Goal: Task Accomplishment & Management: Manage account settings

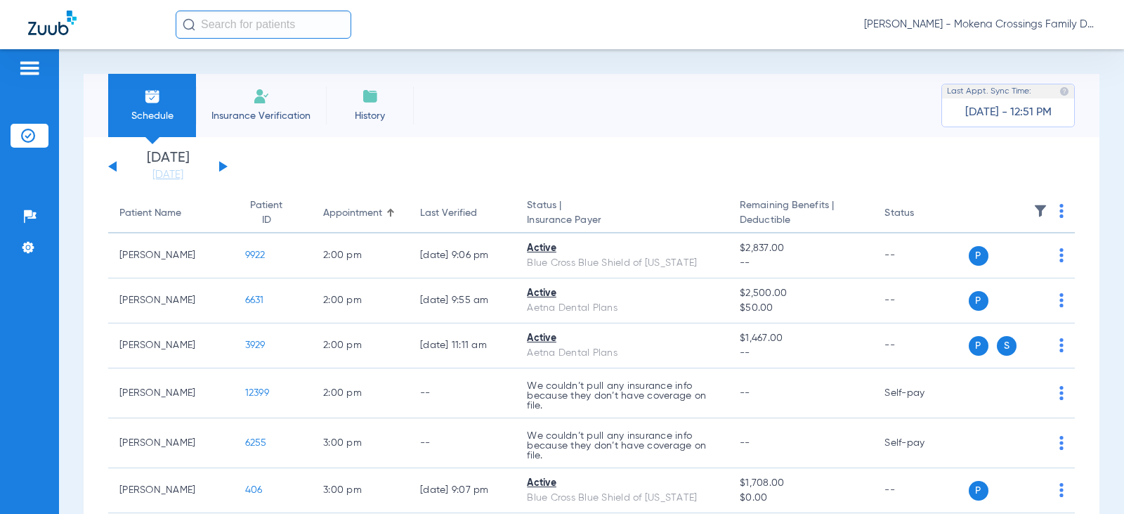
click at [226, 166] on button at bounding box center [223, 166] width 8 height 11
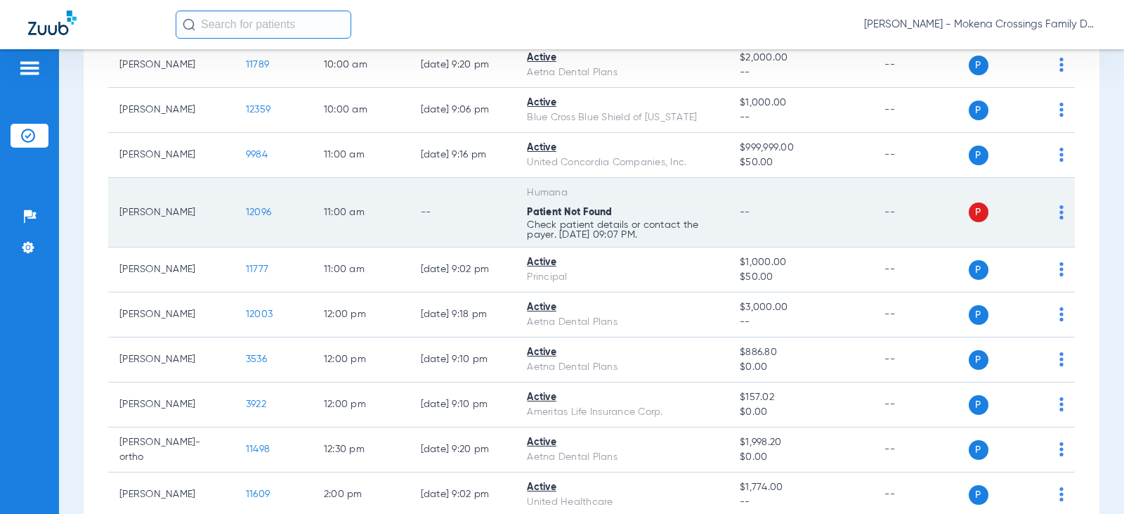
scroll to position [170, 0]
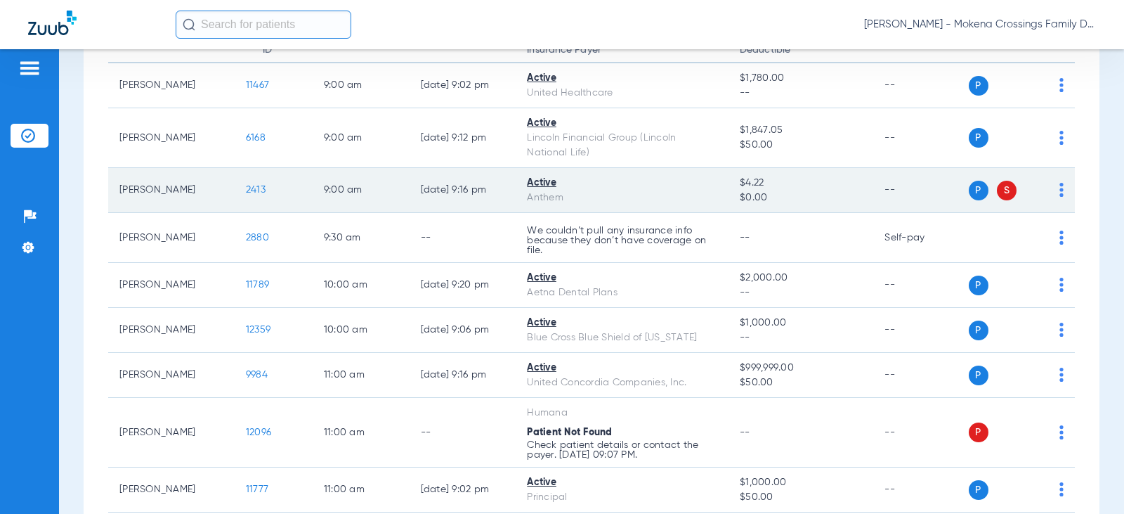
click at [246, 189] on span "2413" at bounding box center [256, 190] width 20 height 10
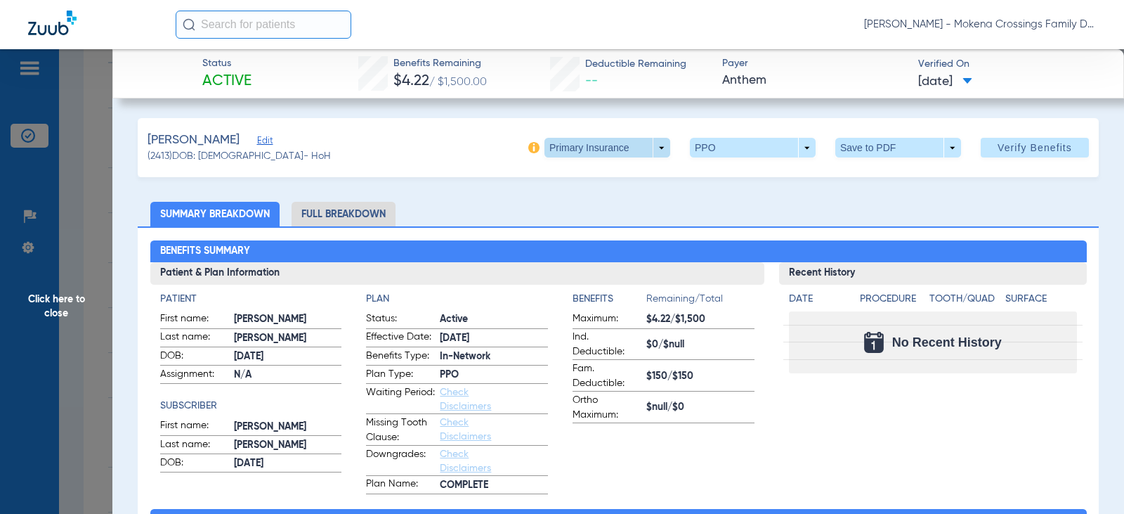
click at [648, 147] on span at bounding box center [608, 148] width 126 height 20
click at [604, 201] on span "Secondary Insurance" at bounding box center [592, 204] width 93 height 10
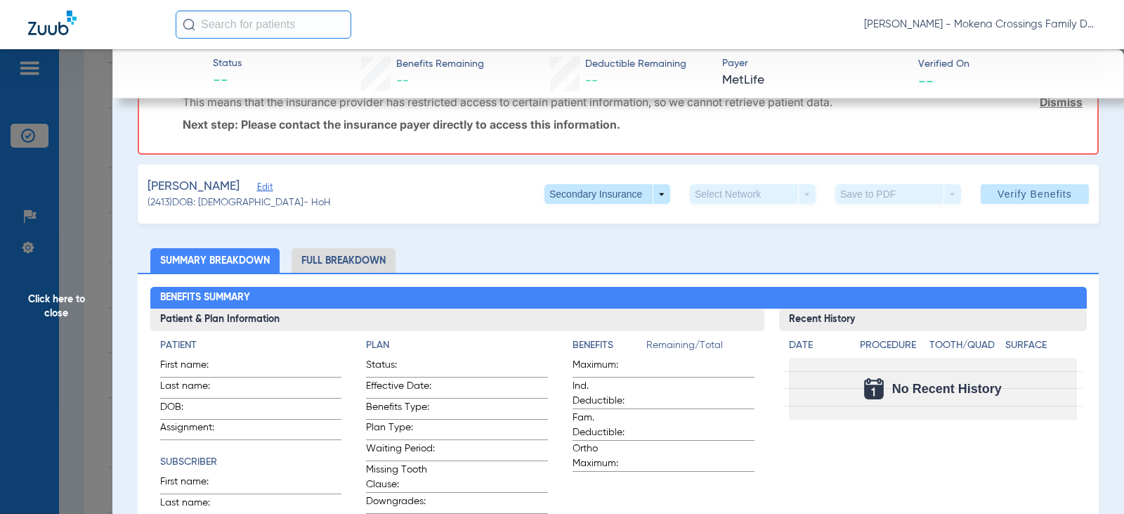
scroll to position [0, 0]
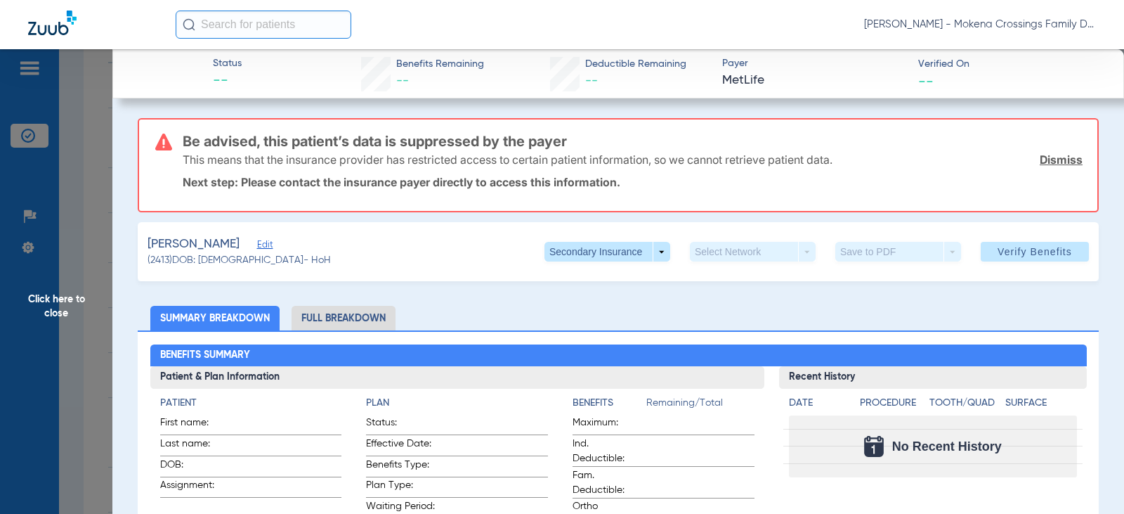
click at [79, 307] on span "Click here to close" at bounding box center [56, 306] width 112 height 514
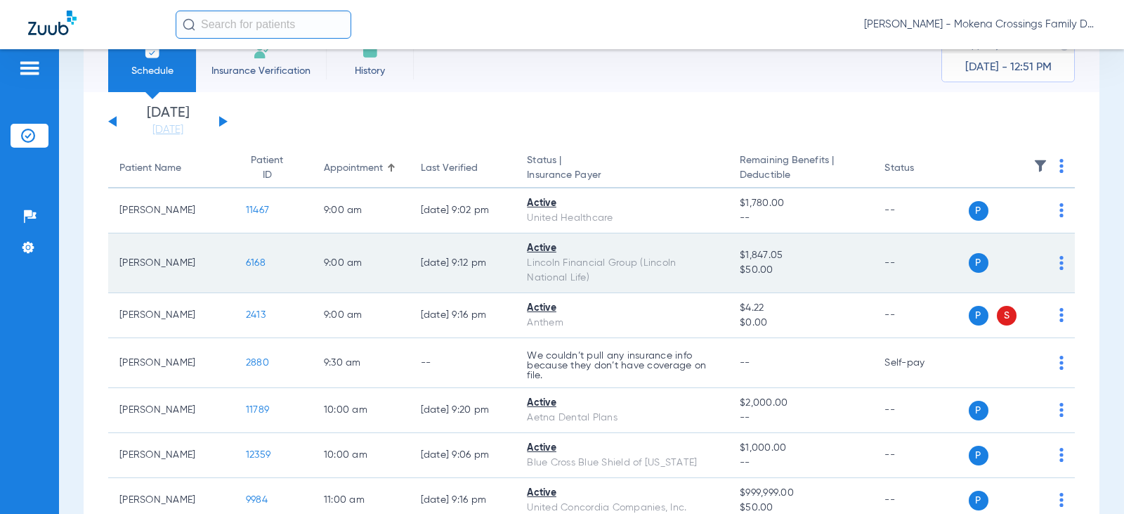
scroll to position [70, 0]
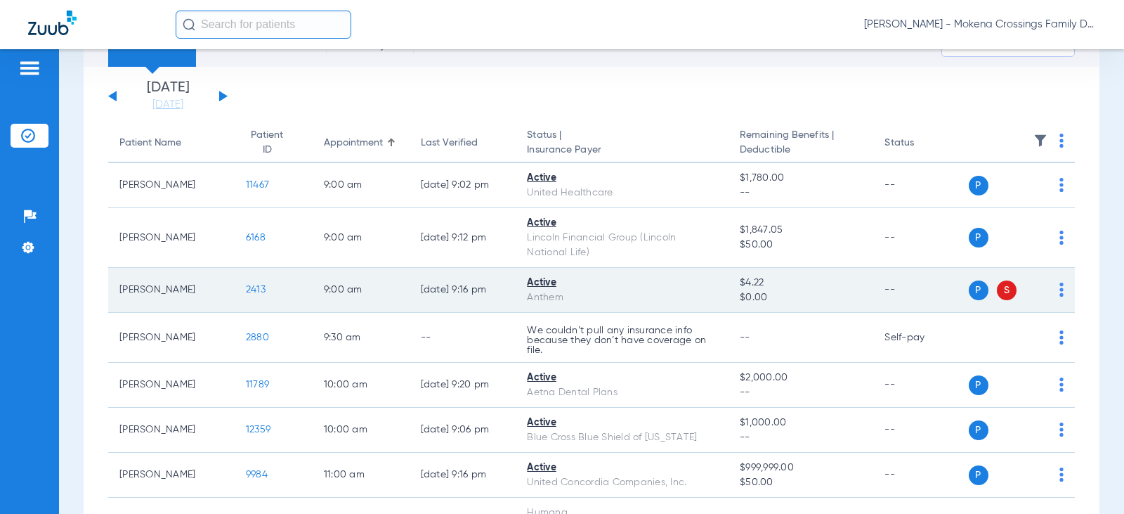
click at [246, 291] on span "2413" at bounding box center [256, 290] width 20 height 10
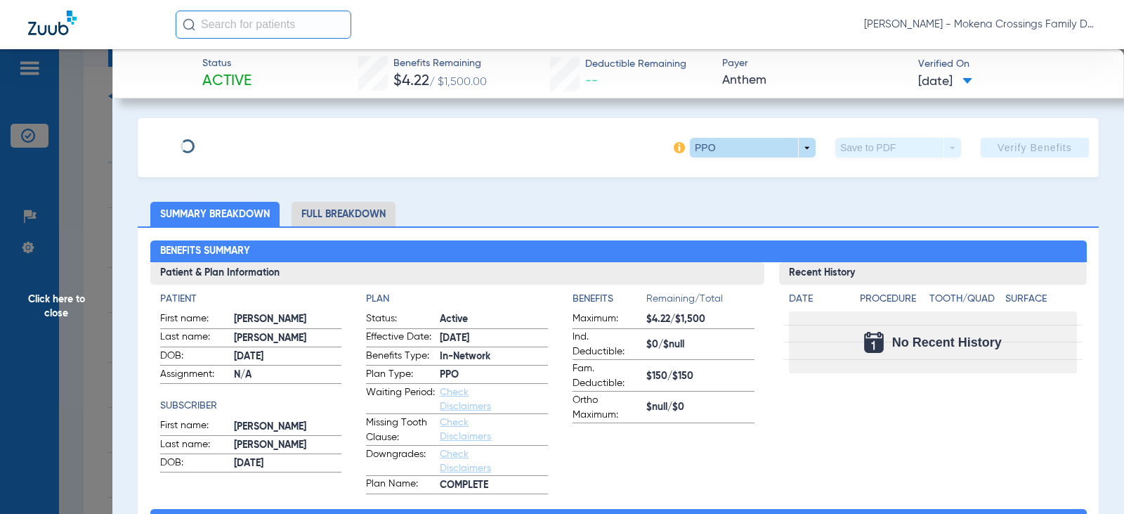
click at [801, 152] on span at bounding box center [753, 148] width 126 height 20
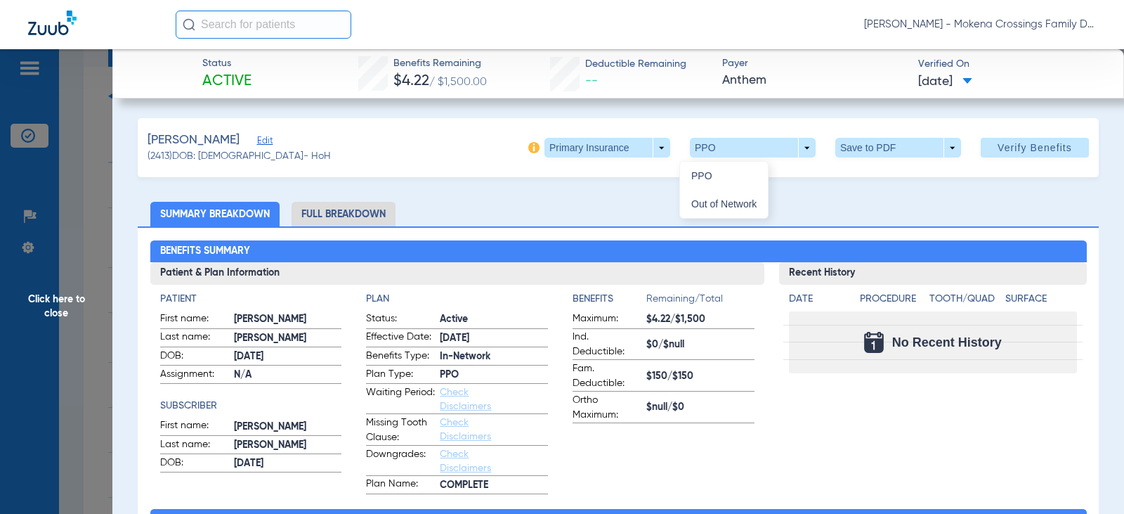
click at [649, 150] on div at bounding box center [562, 257] width 1124 height 514
click at [649, 155] on span at bounding box center [608, 148] width 126 height 20
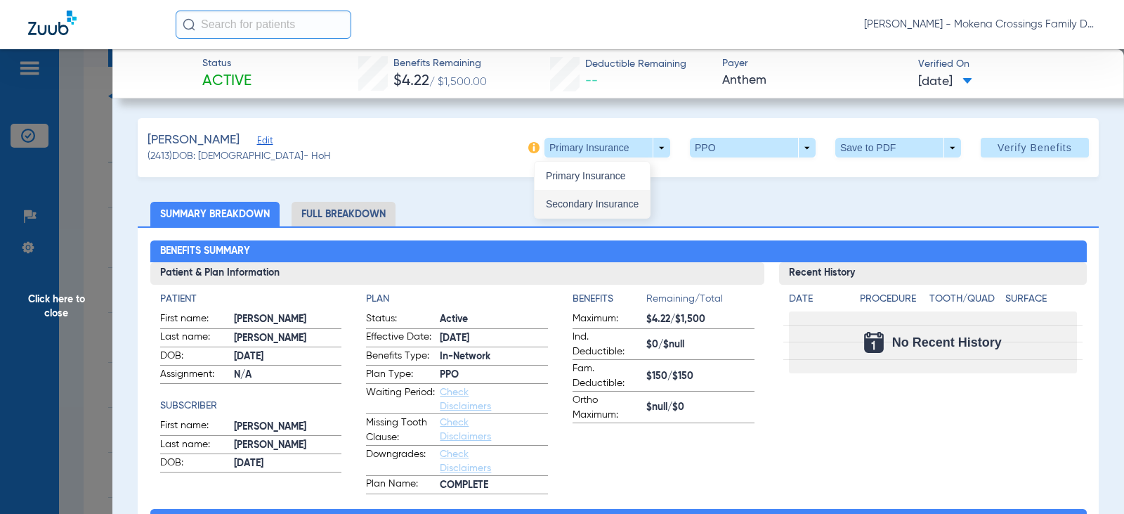
click at [599, 200] on span "Secondary Insurance" at bounding box center [592, 204] width 93 height 10
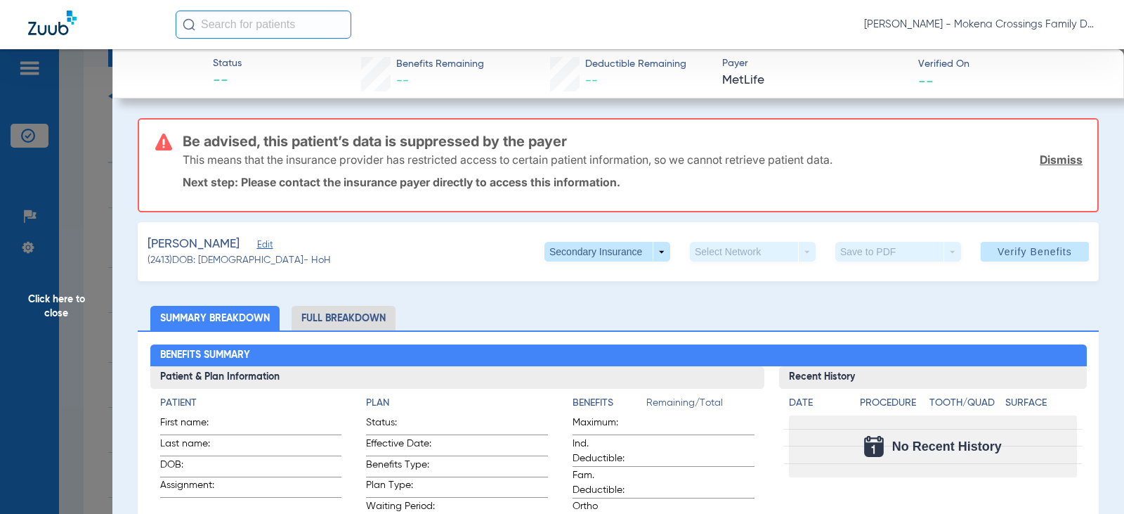
click at [78, 306] on span "Click here to close" at bounding box center [56, 306] width 112 height 514
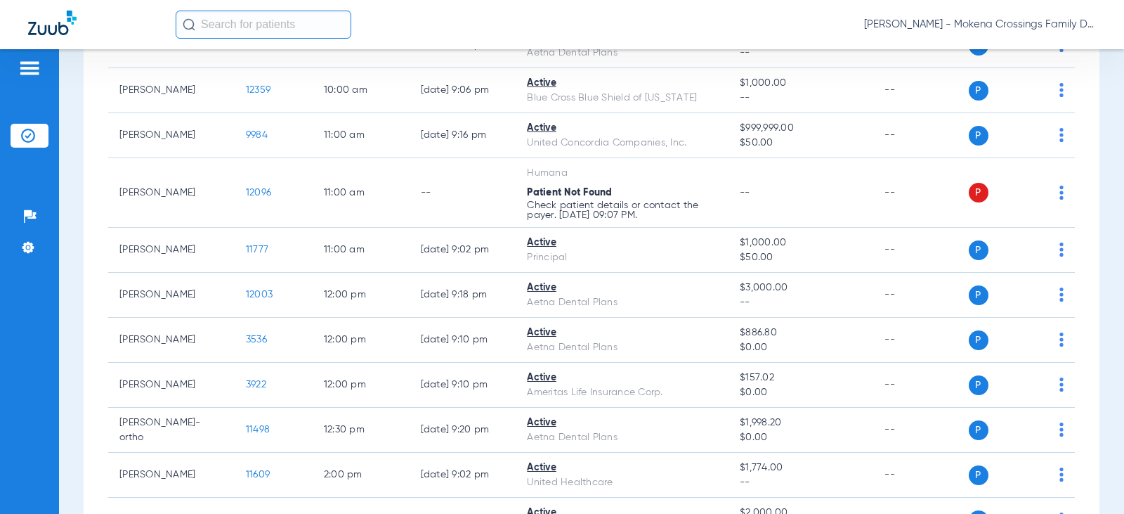
scroll to position [240, 0]
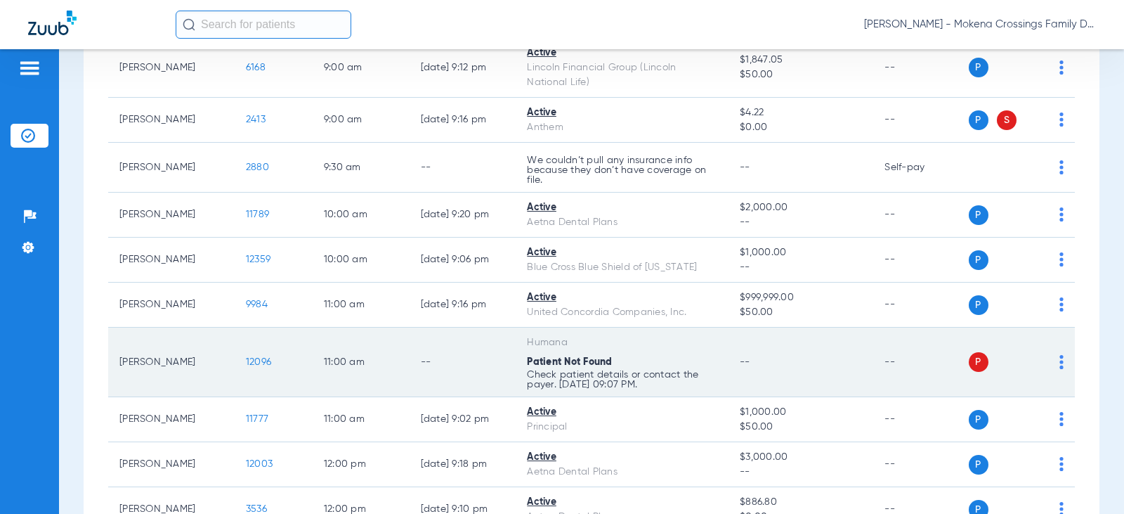
click at [249, 362] on span "12096" at bounding box center [258, 362] width 25 height 10
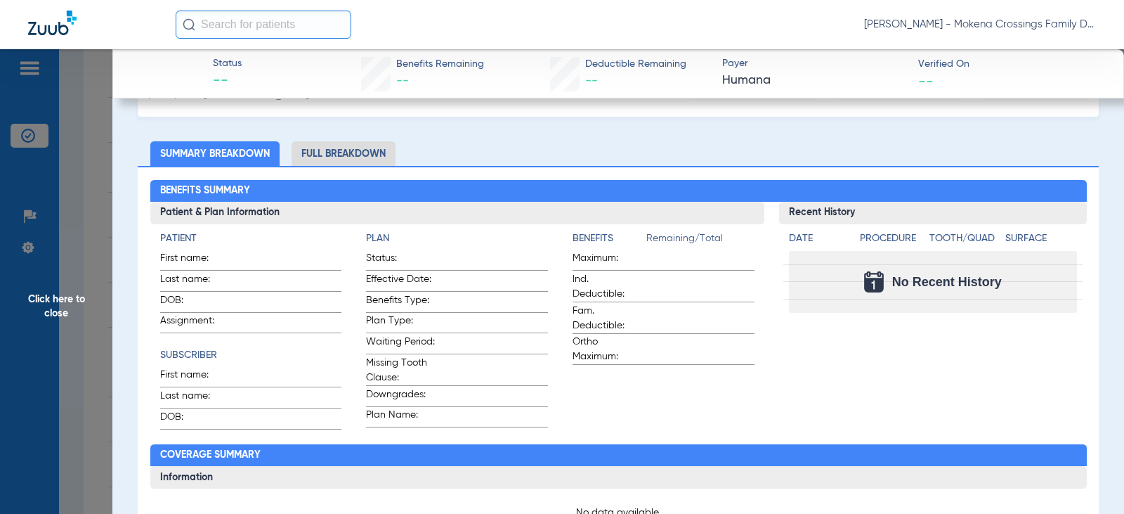
scroll to position [0, 0]
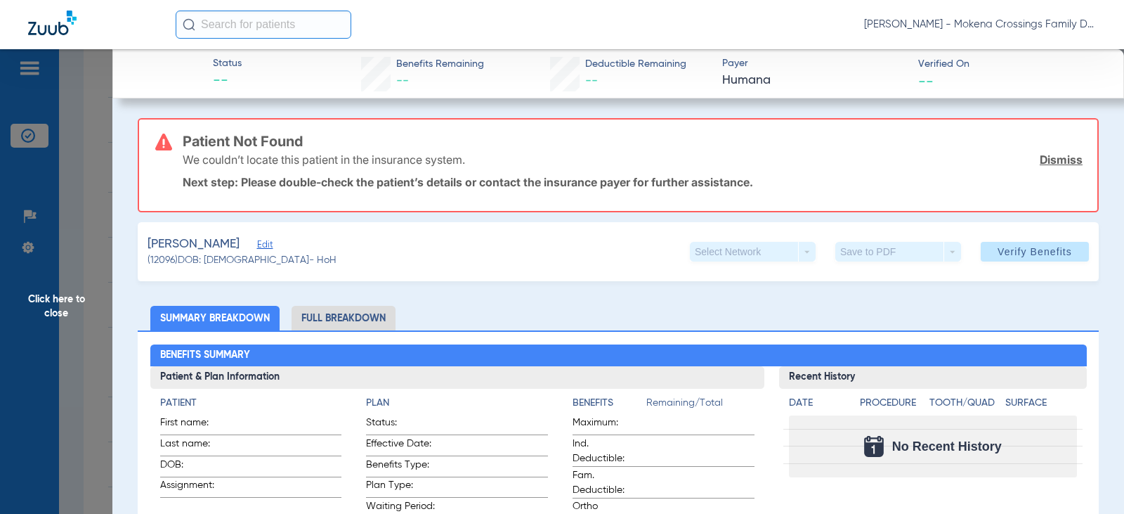
click at [257, 242] on span "Edit" at bounding box center [263, 246] width 13 height 13
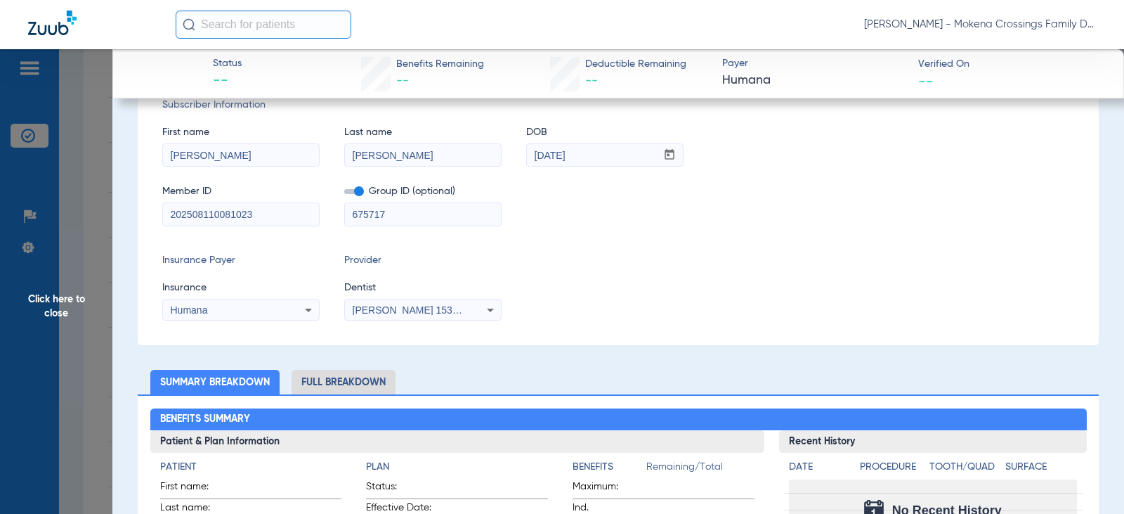
scroll to position [211, 0]
